Goal: Entertainment & Leisure: Consume media (video, audio)

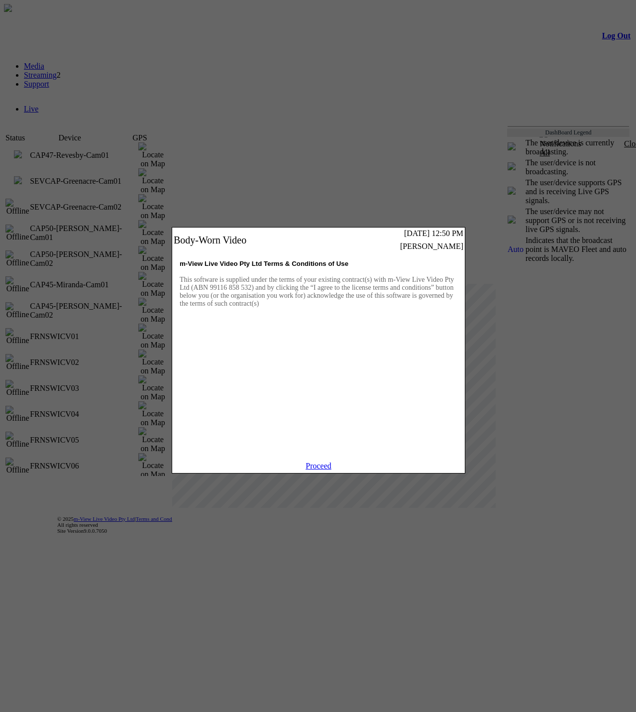
drag, startPoint x: 328, startPoint y: 481, endPoint x: 318, endPoint y: 433, distance: 49.2
click at [328, 470] on link "Proceed" at bounding box center [319, 465] width 26 height 8
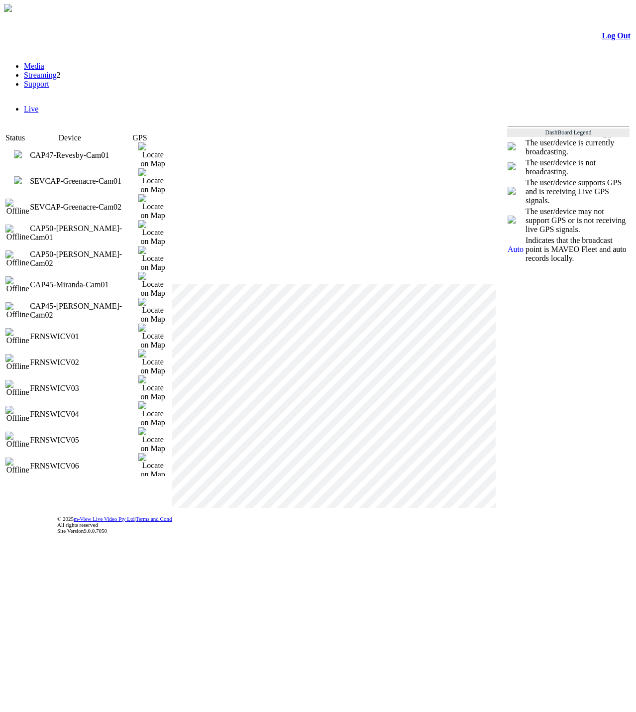
click at [55, 150] on td "CAP47-Revesby-Cam01" at bounding box center [84, 155] width 109 height 26
click at [22, 176] on img at bounding box center [18, 180] width 8 height 8
drag, startPoint x: 62, startPoint y: 155, endPoint x: 29, endPoint y: 152, distance: 33.0
click at [62, 155] on td "CAP47-Revesby-Cam01" at bounding box center [84, 155] width 109 height 26
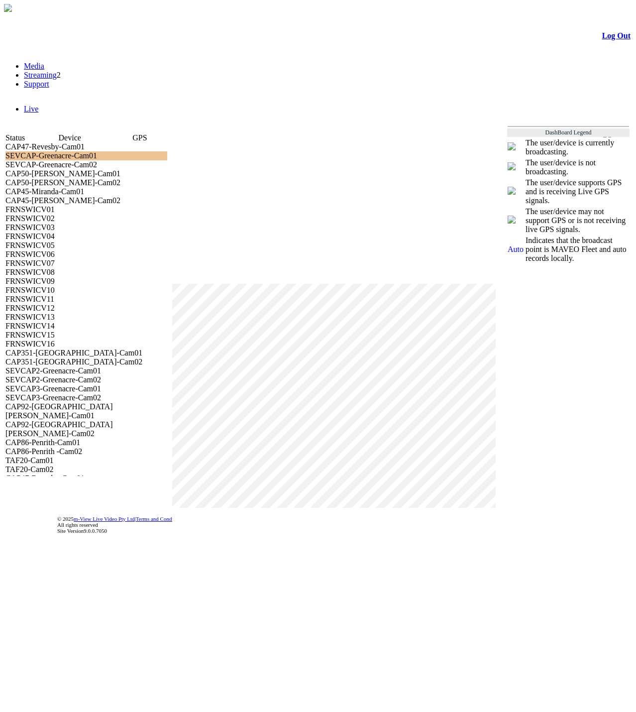
drag, startPoint x: 113, startPoint y: 150, endPoint x: 126, endPoint y: 155, distance: 14.3
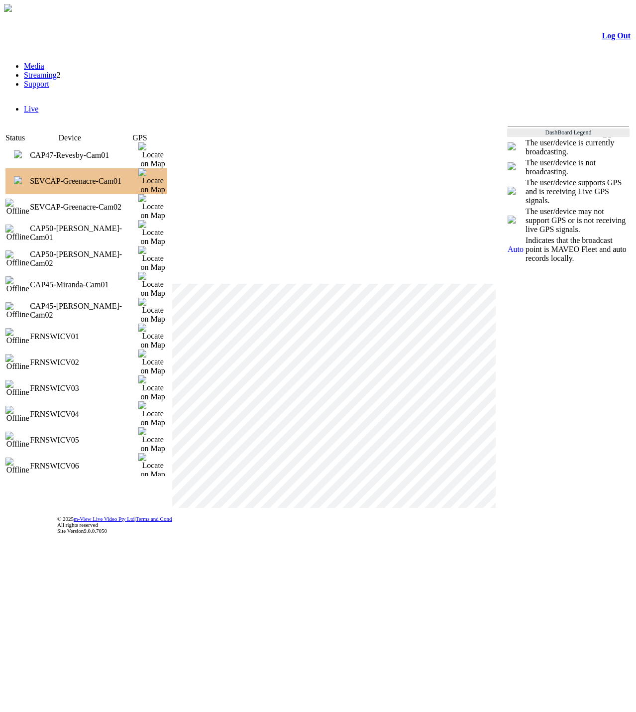
click at [113, 150] on td "CAP47-Revesby-Cam01" at bounding box center [84, 155] width 109 height 26
click at [22, 152] on img at bounding box center [18, 154] width 8 height 8
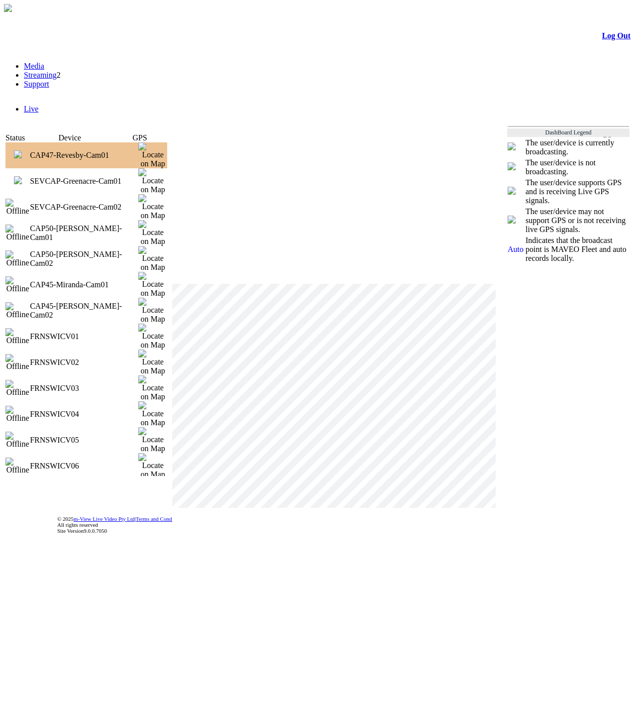
click at [478, 413] on div "×" at bounding box center [334, 457] width 324 height 349
